Goal: Task Accomplishment & Management: Manage account settings

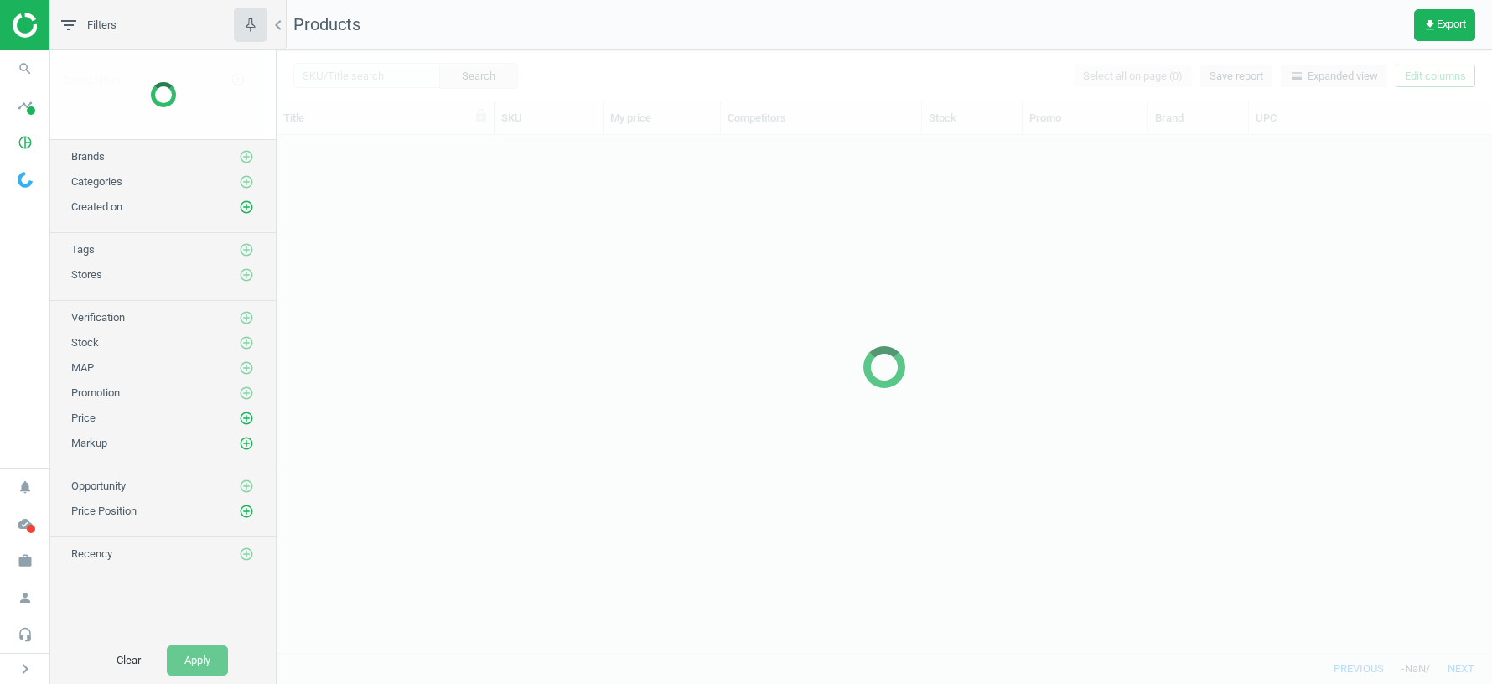
scroll to position [518, 1215]
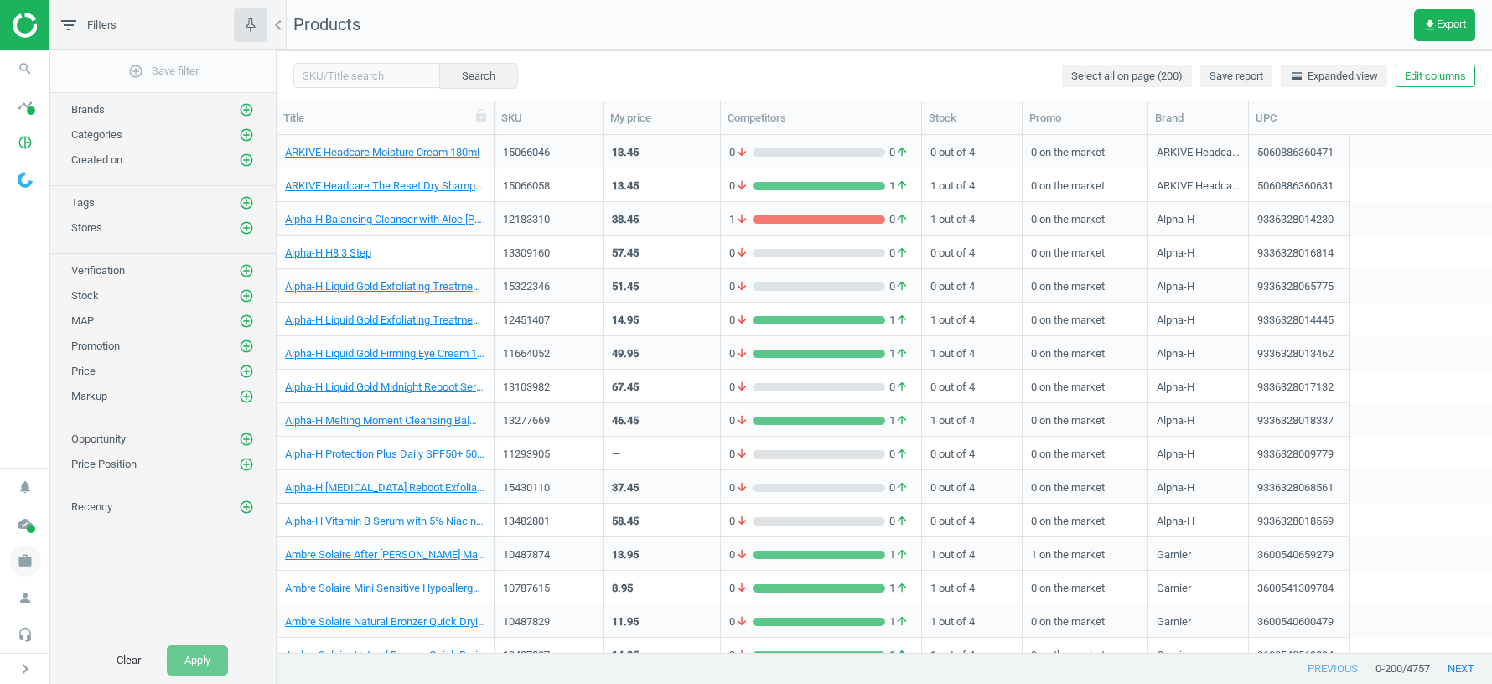
click at [22, 562] on icon "work" at bounding box center [25, 561] width 32 height 32
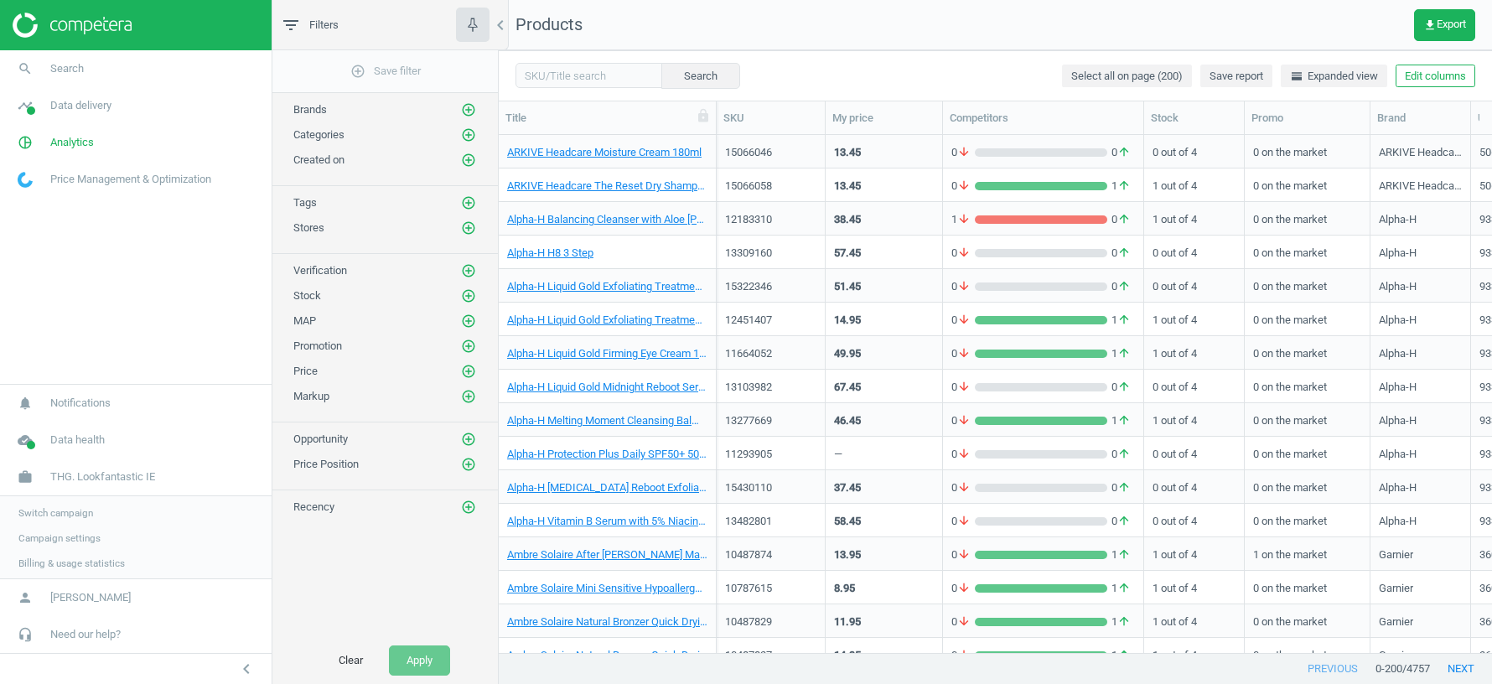
scroll to position [518, 993]
click at [68, 516] on span "Switch campaign" at bounding box center [55, 510] width 75 height 13
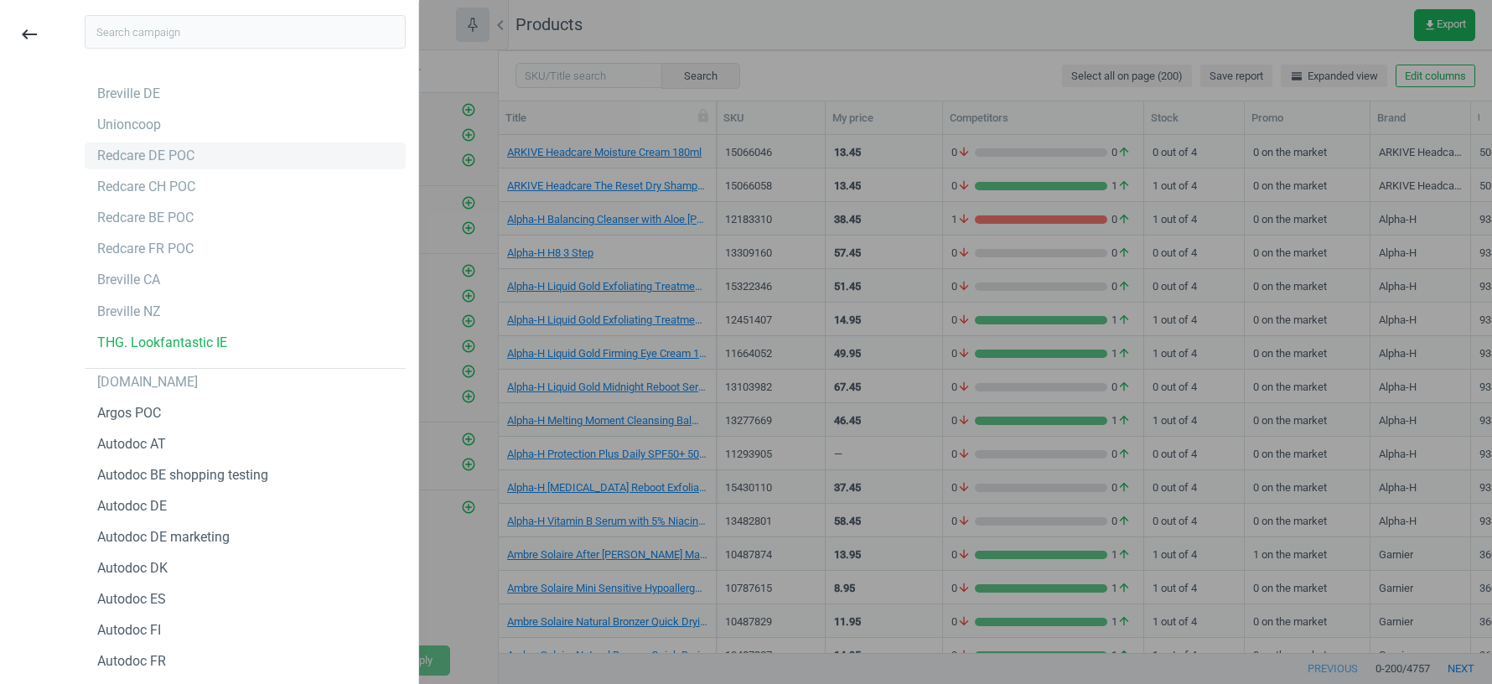
click at [152, 160] on div "Redcare DE POC" at bounding box center [145, 156] width 97 height 18
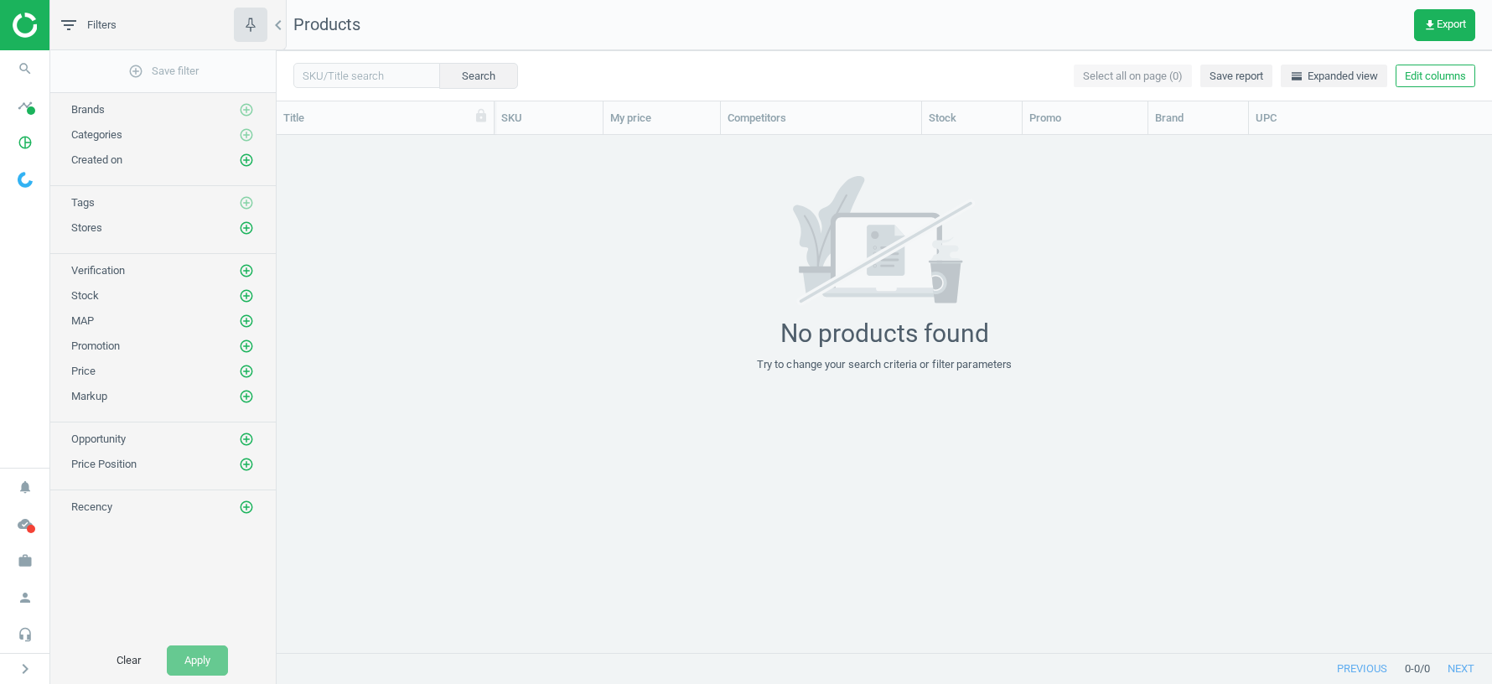
scroll to position [518, 1215]
click at [22, 570] on icon "work" at bounding box center [25, 561] width 32 height 32
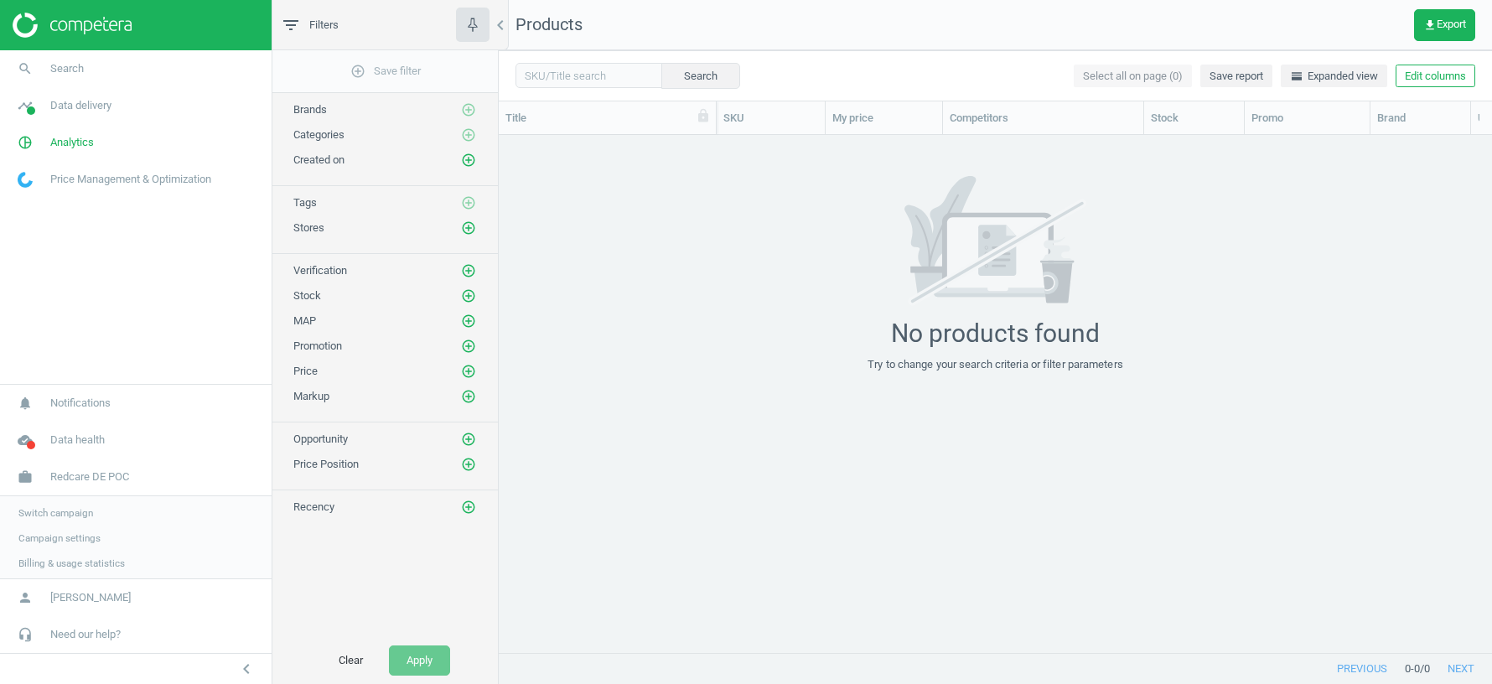
scroll to position [518, 993]
click at [67, 518] on span "Switch campaign" at bounding box center [55, 510] width 75 height 13
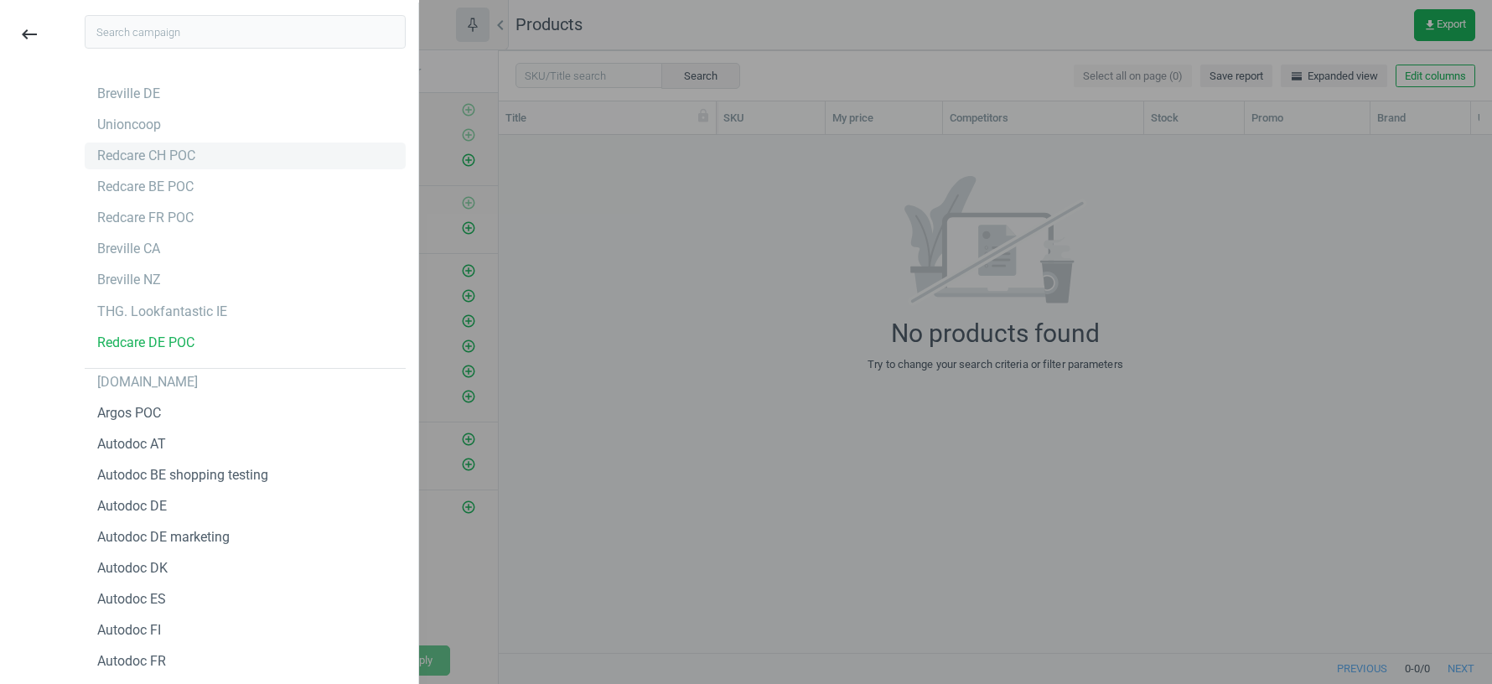
click at [148, 155] on div "Redcare CH POC" at bounding box center [146, 156] width 98 height 18
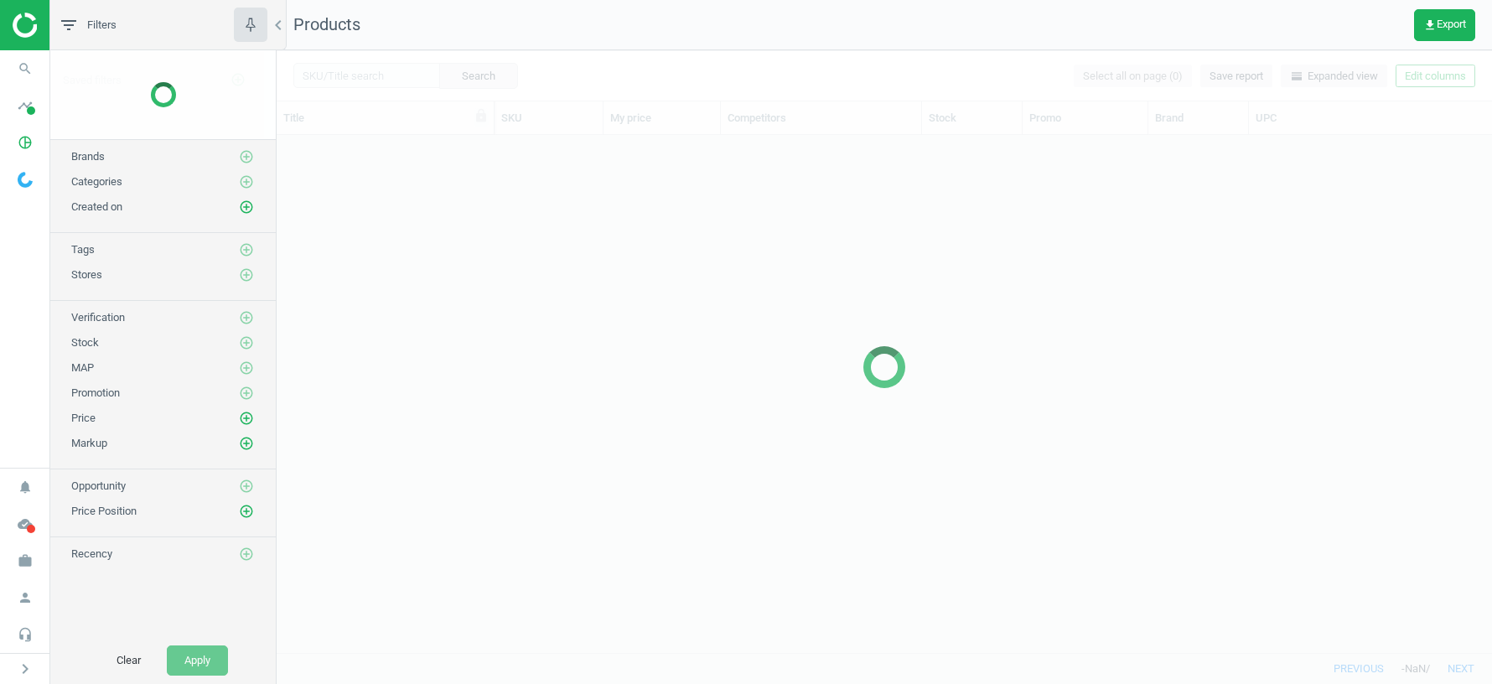
scroll to position [518, 1215]
